Goal: Task Accomplishment & Management: Manage account settings

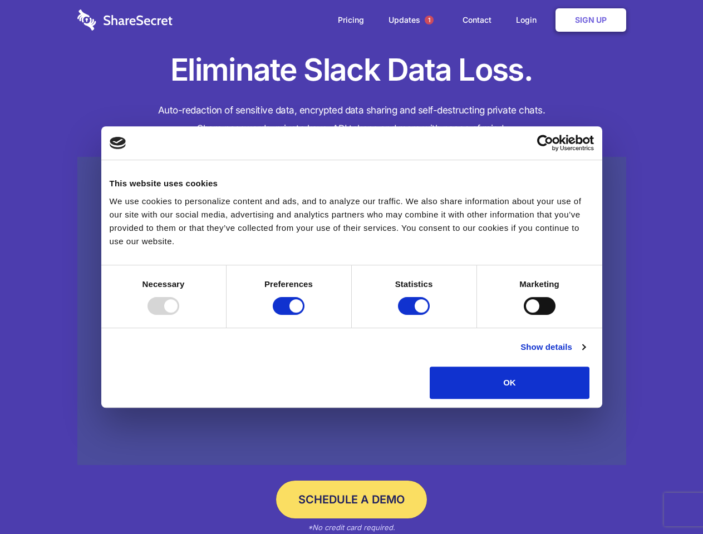
click at [179, 315] on div at bounding box center [163, 306] width 32 height 18
click at [304, 315] on input "Preferences" at bounding box center [289, 306] width 32 height 18
checkbox input "false"
click at [415, 315] on input "Statistics" at bounding box center [414, 306] width 32 height 18
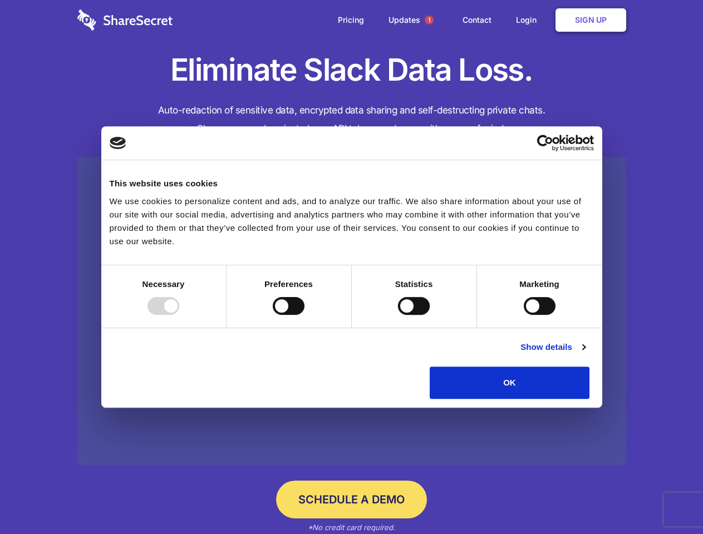
checkbox input "false"
click at [524, 315] on input "Marketing" at bounding box center [540, 306] width 32 height 18
checkbox input "true"
click at [585, 354] on link "Show details" at bounding box center [552, 347] width 65 height 13
